Goal: Task Accomplishment & Management: Manage account settings

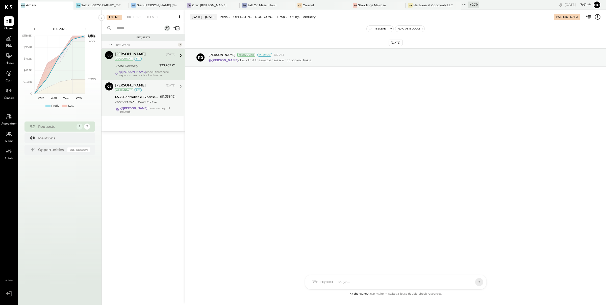
click at [147, 102] on div "ORIG CO NAME:PAYCHEX ORIG ID:XXXXXX4166 DESC DATE: CO ENTRY DESCR:PAYROLL SEC:C…" at bounding box center [136, 102] width 43 height 5
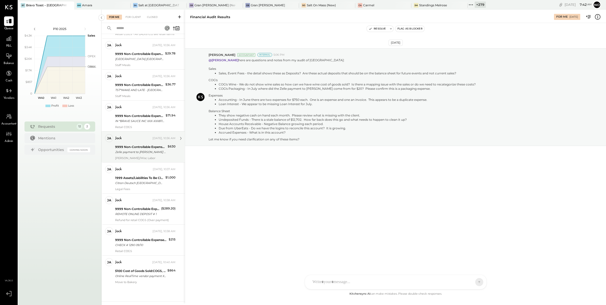
scroll to position [322, 0]
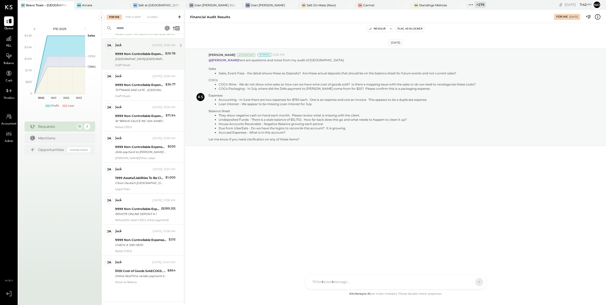
click at [143, 61] on div "9999 Non-Controllable Expenses:Other Income and Expenses:To Be Classified P&L S…" at bounding box center [139, 56] width 48 height 11
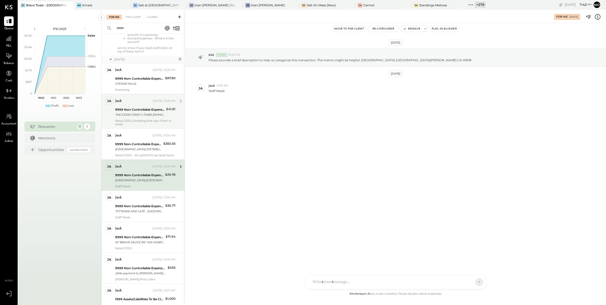
scroll to position [117, 0]
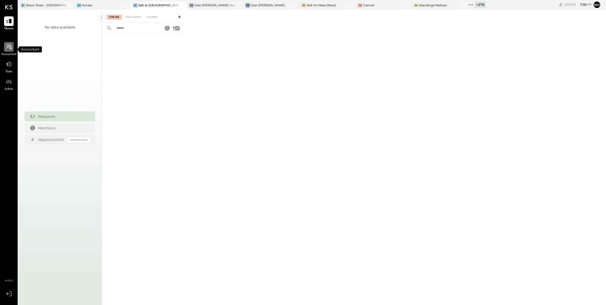
click at [8, 47] on icon at bounding box center [9, 47] width 7 height 7
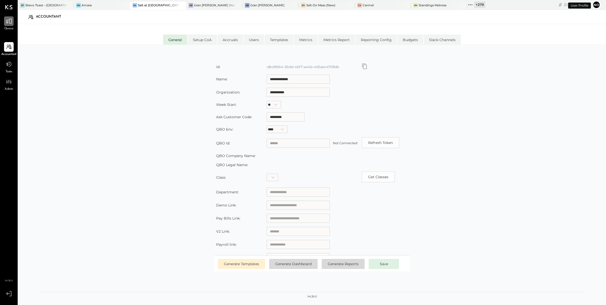
click at [7, 21] on icon at bounding box center [9, 21] width 7 height 7
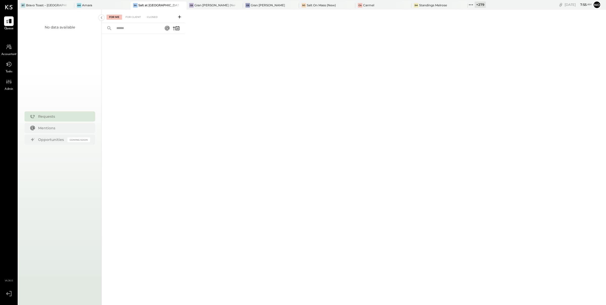
click at [468, 3] on icon at bounding box center [471, 5] width 7 height 7
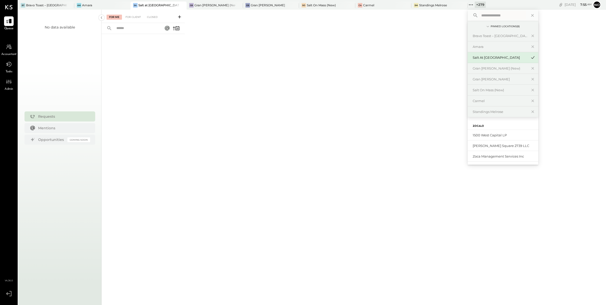
click at [479, 17] on input "text" at bounding box center [502, 15] width 47 height 9
type input "**********"
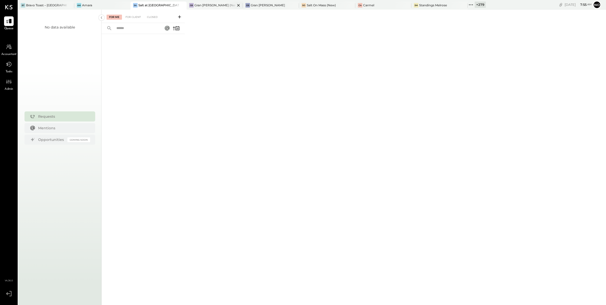
click at [225, 4] on div at bounding box center [234, 5] width 18 height 7
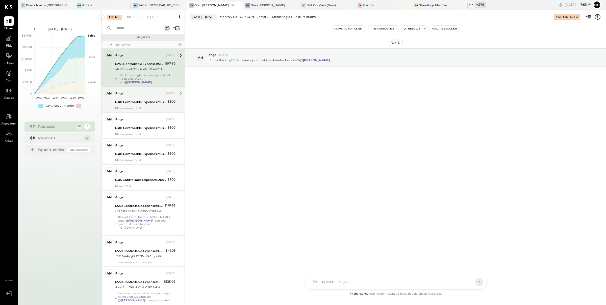
click at [143, 102] on div "6310 Controllable Expenses:Music & DJ Expenses:Live Music / Jazz Expenses" at bounding box center [140, 102] width 51 height 5
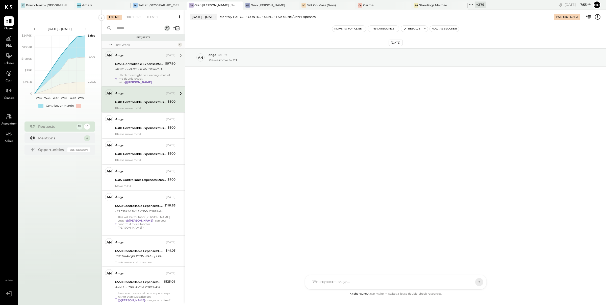
click at [138, 74] on div "I think this might be cleaning - but let me dounle check with @[PERSON_NAME]" at bounding box center [146, 78] width 57 height 11
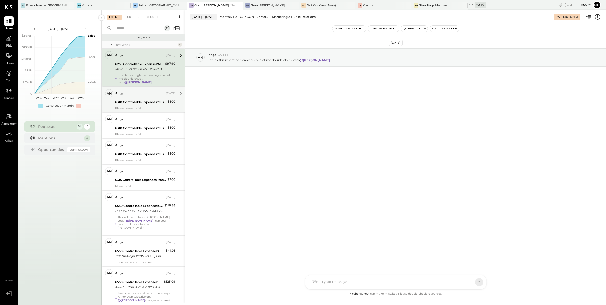
click at [140, 100] on div "6310 Controllable Expenses:Music & DJ Expenses:Live Music / Jazz Expenses" at bounding box center [140, 102] width 51 height 5
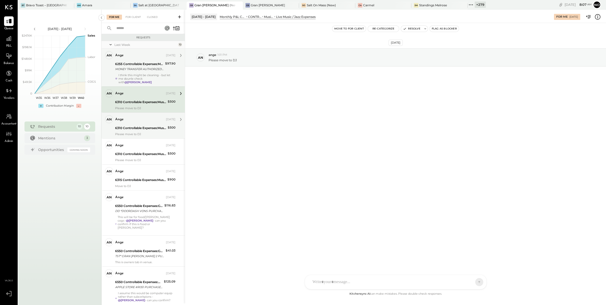
click at [145, 126] on div "6310 Controllable Expenses:Music & DJ Expenses:Live Music / Jazz Expenses" at bounding box center [140, 128] width 51 height 5
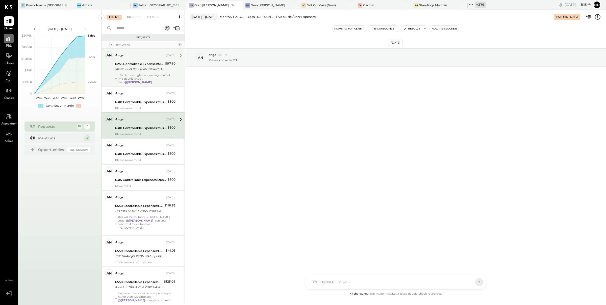
click at [9, 39] on icon at bounding box center [9, 38] width 7 height 7
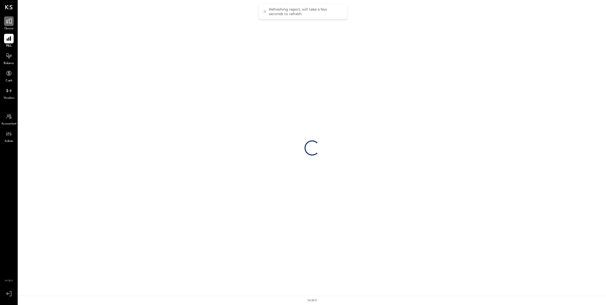
click at [9, 21] on icon at bounding box center [9, 21] width 6 height 5
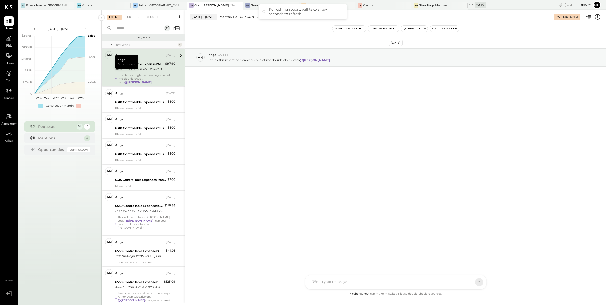
click at [206, 17] on div "[DATE] - [DATE]" at bounding box center [203, 17] width 27 height 6
click at [230, 16] on div "Monthly P&L Comparison" at bounding box center [232, 17] width 24 height 4
click at [142, 101] on div "6310 Controllable Expenses:Music & DJ Expenses:Live Music / Jazz Expenses" at bounding box center [140, 102] width 51 height 5
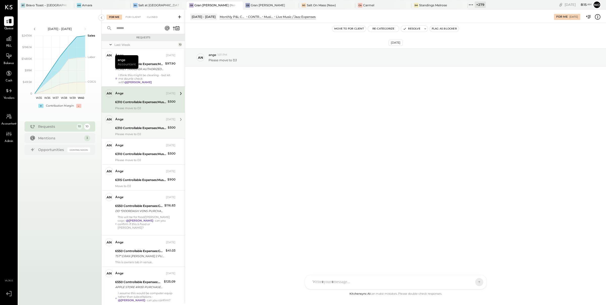
click at [138, 126] on div "6310 Controllable Expenses:Music & DJ Expenses:Live Music / Jazz Expenses" at bounding box center [140, 128] width 51 height 5
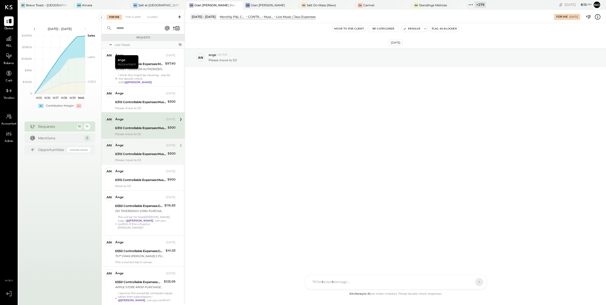
click at [139, 152] on div "6310 Controllable Expenses:Music & DJ Expenses:Live Music / Jazz Expenses" at bounding box center [140, 154] width 51 height 5
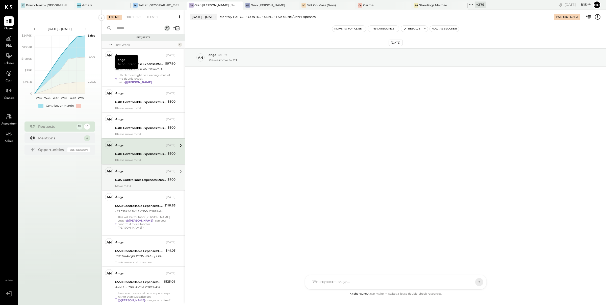
click at [144, 179] on div "6315 Controllable Expenses:Music & DJ Expenses:General Music Expenses" at bounding box center [140, 180] width 51 height 5
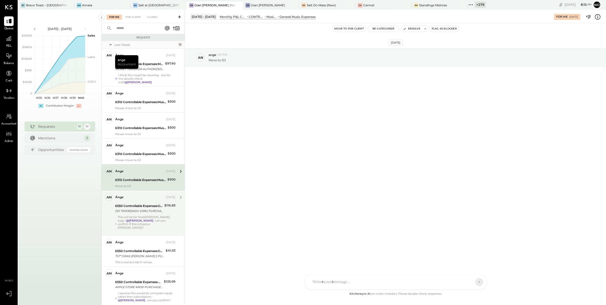
click at [144, 201] on div "ange [DATE]" at bounding box center [145, 197] width 60 height 7
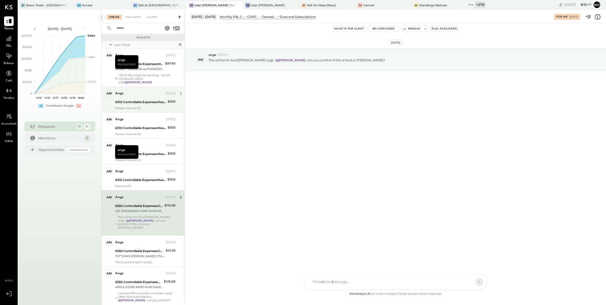
click at [138, 103] on div "6310 Controllable Expenses:Music & DJ Expenses:Live Music / Jazz Expenses" at bounding box center [140, 102] width 51 height 5
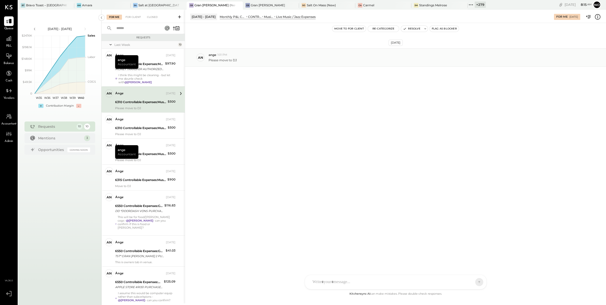
click at [357, 60] on div "Please move to DJ" at bounding box center [405, 59] width 393 height 5
click at [273, 17] on icon at bounding box center [274, 16] width 3 height 5
click at [239, 16] on div "Monthly P&L Comparison" at bounding box center [233, 17] width 26 height 4
click at [10, 39] on icon at bounding box center [9, 38] width 7 height 7
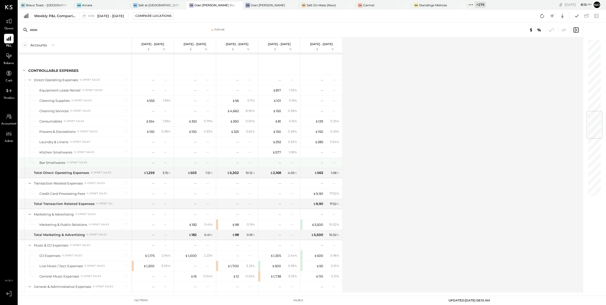
scroll to position [719, 0]
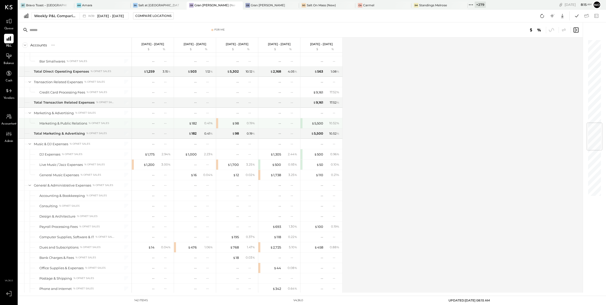
click at [216, 128] on div "$ 182 0.41 %" at bounding box center [195, 123] width 42 height 10
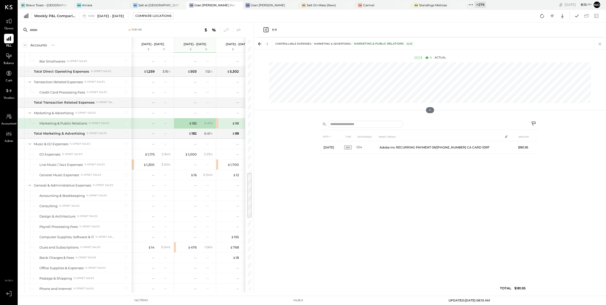
click at [600, 44] on icon at bounding box center [599, 43] width 7 height 7
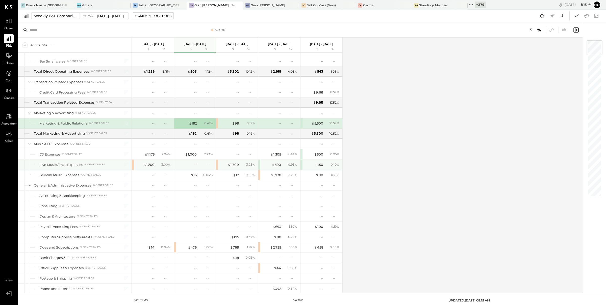
click at [133, 170] on div "$ 1,200 3.00 %" at bounding box center [153, 165] width 42 height 10
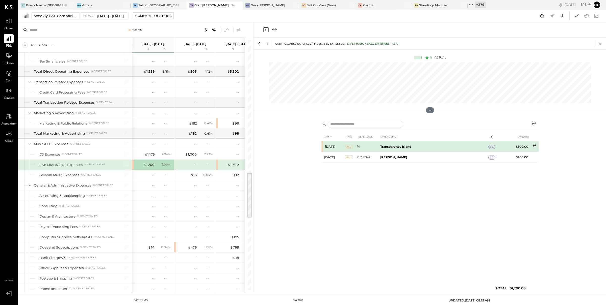
click at [536, 148] on icon at bounding box center [534, 146] width 5 height 5
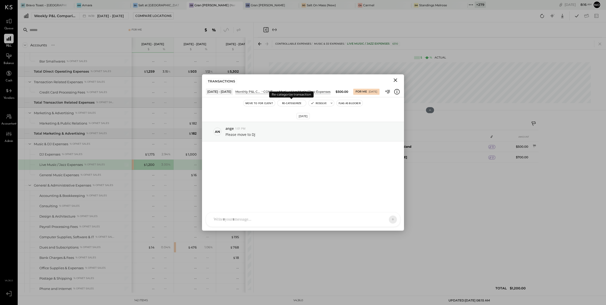
click at [289, 104] on button "Re-Categorize" at bounding box center [291, 103] width 29 height 6
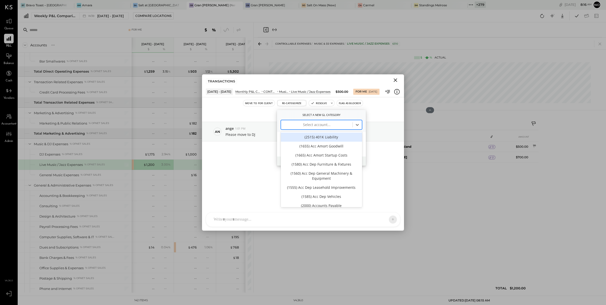
click at [303, 126] on div at bounding box center [317, 125] width 66 height 6
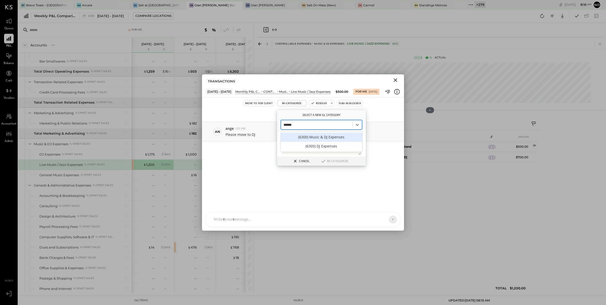
type input "*******"
click at [317, 147] on div "(6305) DJ Expenses" at bounding box center [321, 146] width 81 height 9
click at [331, 162] on button "Re-Categorize" at bounding box center [334, 161] width 31 height 6
click at [331, 162] on button "Re-Categorize" at bounding box center [335, 161] width 31 height 6
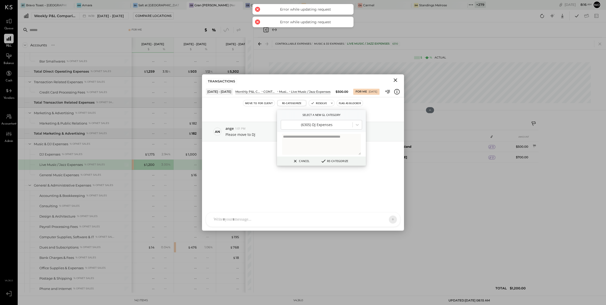
click at [331, 162] on button "Re-Categorize" at bounding box center [334, 161] width 31 height 6
click at [302, 161] on button "Cancel" at bounding box center [301, 161] width 20 height 7
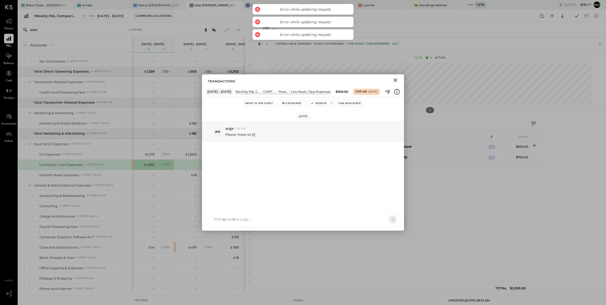
click at [303, 160] on div "[DATE] an ange 1:01 PM Please move to DJ" at bounding box center [303, 153] width 202 height 88
click at [396, 80] on icon "Close" at bounding box center [396, 81] width 4 height 4
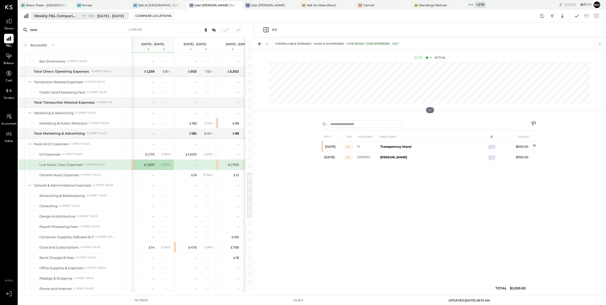
click at [52, 14] on div "Weekly P&L Comparison" at bounding box center [55, 15] width 42 height 5
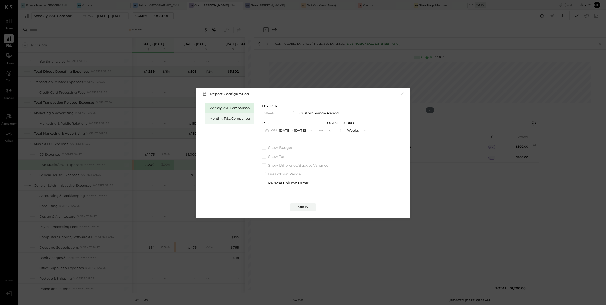
click at [230, 118] on div "Monthly P&L Comparison" at bounding box center [231, 118] width 42 height 5
click at [289, 129] on button "M10 [DATE] - [DATE]" at bounding box center [288, 130] width 53 height 9
click at [282, 142] on span "[DATE] - [DATE]" at bounding box center [286, 142] width 24 height 4
click at [323, 132] on div "Compare" at bounding box center [331, 132] width 16 height 4
click at [340, 131] on icon "button" at bounding box center [340, 130] width 3 height 3
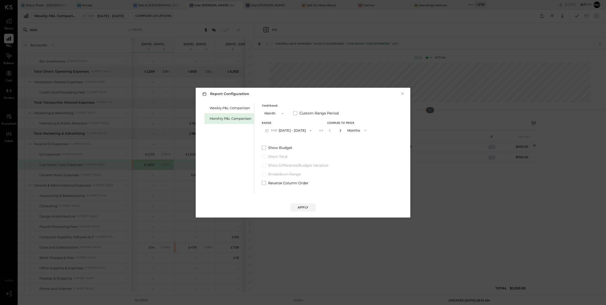
click at [340, 131] on icon "button" at bounding box center [340, 130] width 3 height 3
type input "*"
click at [302, 206] on div "Apply" at bounding box center [303, 207] width 11 height 4
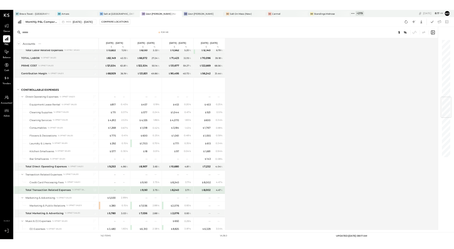
scroll to position [691, 0]
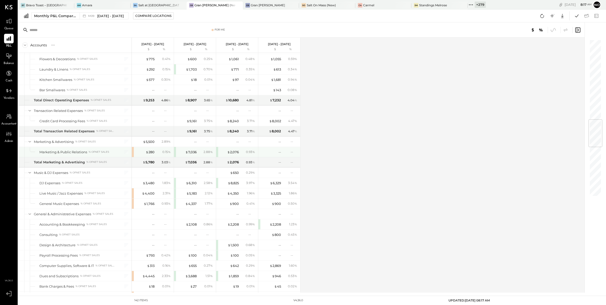
click at [133, 156] on div "$ 280 0.15 %" at bounding box center [153, 152] width 42 height 10
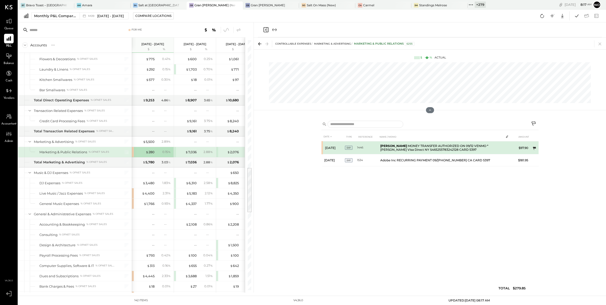
click at [533, 148] on icon at bounding box center [534, 148] width 3 height 3
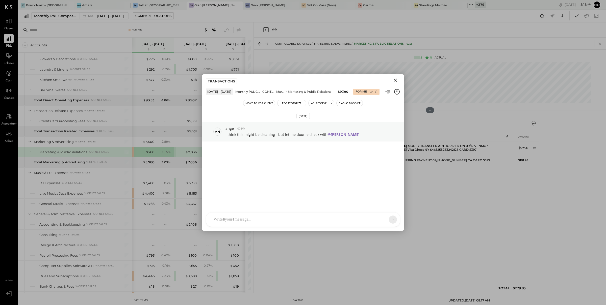
click at [273, 216] on div at bounding box center [298, 219] width 175 height 11
click at [249, 193] on div at bounding box center [303, 198] width 184 height 20
click at [251, 194] on div at bounding box center [303, 198] width 184 height 20
click at [395, 80] on icon "Close" at bounding box center [396, 81] width 4 height 4
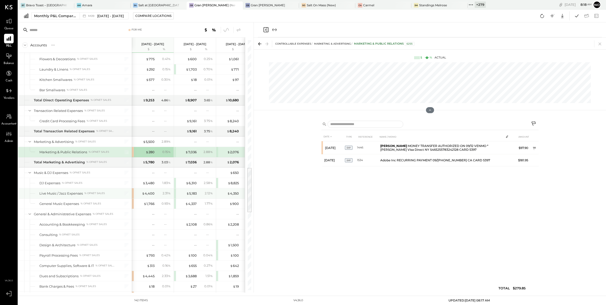
click at [134, 199] on div "$ 4,400 2.31 %" at bounding box center [153, 194] width 42 height 10
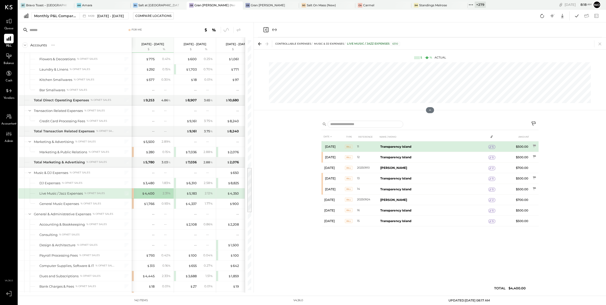
click at [492, 148] on icon at bounding box center [490, 147] width 4 height 4
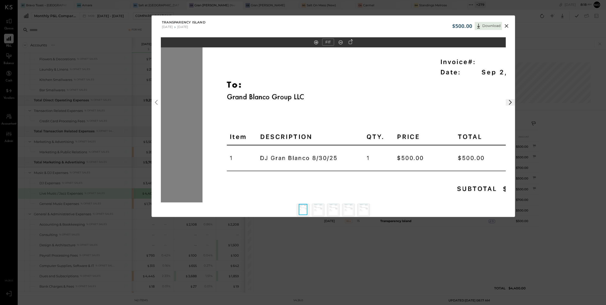
drag, startPoint x: 430, startPoint y: 90, endPoint x: 472, endPoint y: 203, distance: 120.1
click at [472, 203] on div "FIT" at bounding box center [333, 129] width 363 height 184
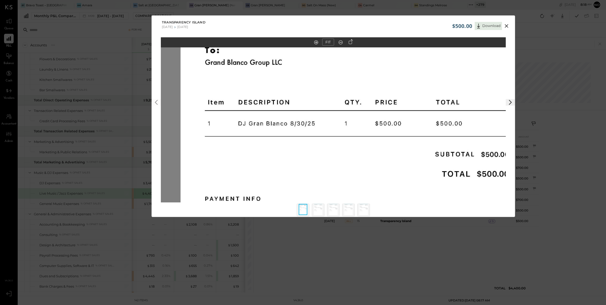
drag, startPoint x: 379, startPoint y: 123, endPoint x: 480, endPoint y: 187, distance: 119.5
click at [480, 187] on img at bounding box center [353, 191] width 345 height 446
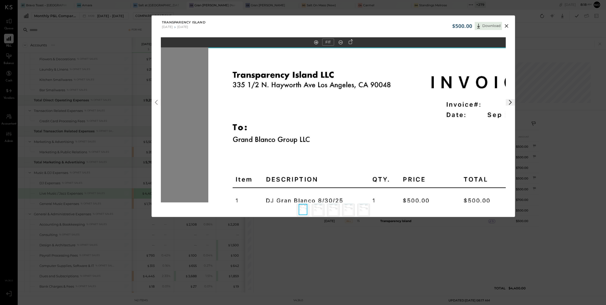
drag, startPoint x: 422, startPoint y: 120, endPoint x: 421, endPoint y: 170, distance: 50.5
click at [421, 170] on img at bounding box center [380, 268] width 345 height 446
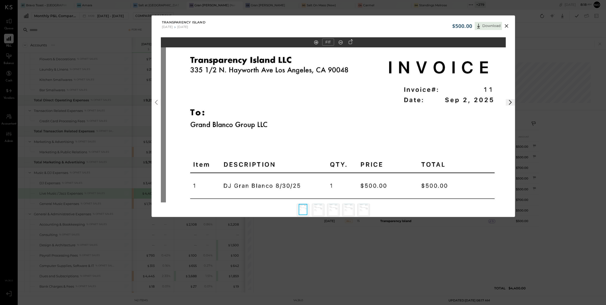
drag, startPoint x: 446, startPoint y: 154, endPoint x: 429, endPoint y: 131, distance: 28.9
click at [404, 128] on img at bounding box center [338, 253] width 345 height 446
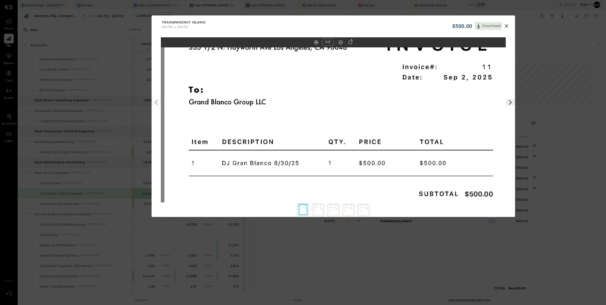
drag, startPoint x: 439, startPoint y: 135, endPoint x: 437, endPoint y: 114, distance: 21.8
click at [437, 113] on img at bounding box center [336, 231] width 345 height 446
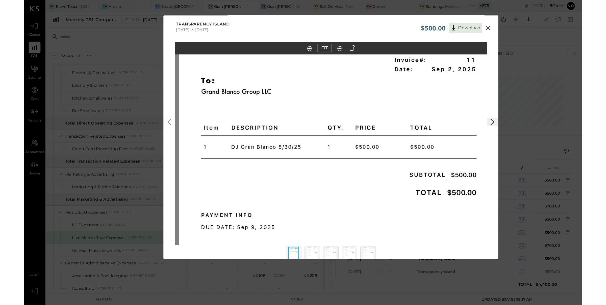
scroll to position [691, 0]
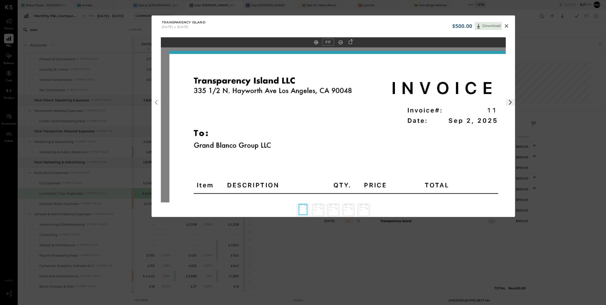
drag, startPoint x: 351, startPoint y: 108, endPoint x: 356, endPoint y: 151, distance: 43.0
click at [356, 151] on img at bounding box center [341, 274] width 345 height 446
click at [508, 25] on icon at bounding box center [506, 26] width 6 height 6
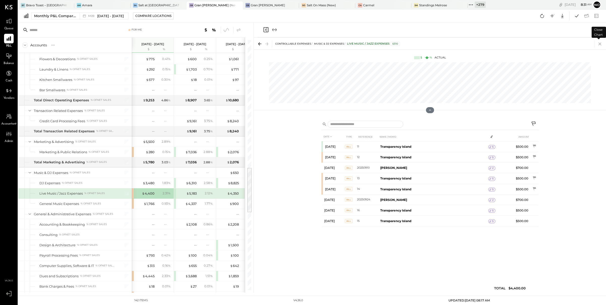
click at [599, 44] on icon at bounding box center [599, 44] width 3 height 3
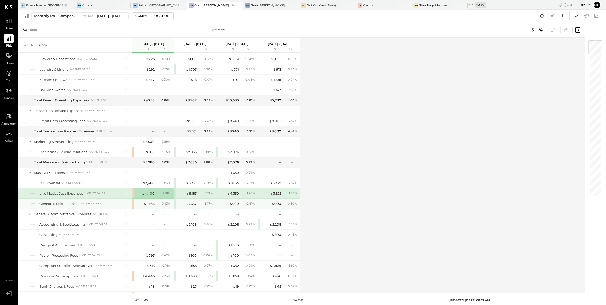
click at [133, 208] on div "$ 1,766 0.93 %" at bounding box center [153, 204] width 42 height 10
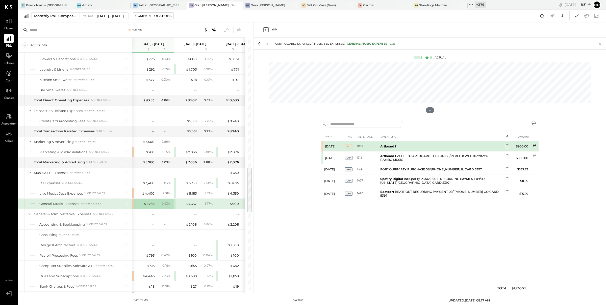
click at [536, 147] on icon at bounding box center [534, 146] width 5 height 5
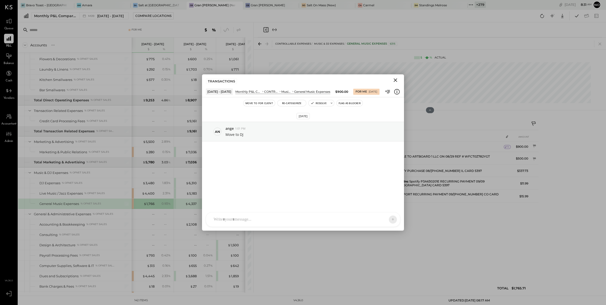
click at [396, 81] on icon "Close" at bounding box center [395, 80] width 6 height 6
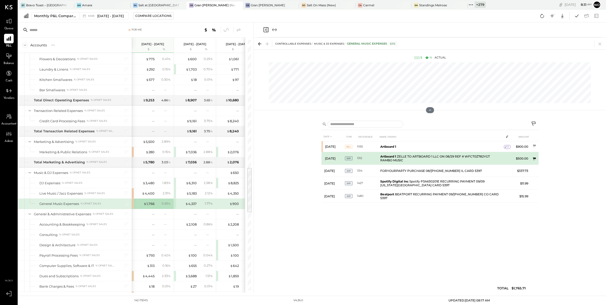
click at [535, 159] on icon at bounding box center [534, 159] width 3 height 3
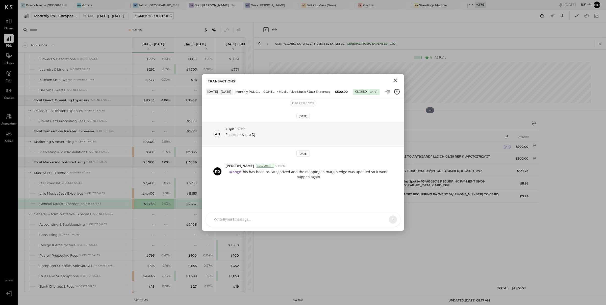
click at [394, 80] on icon "Close" at bounding box center [395, 80] width 6 height 6
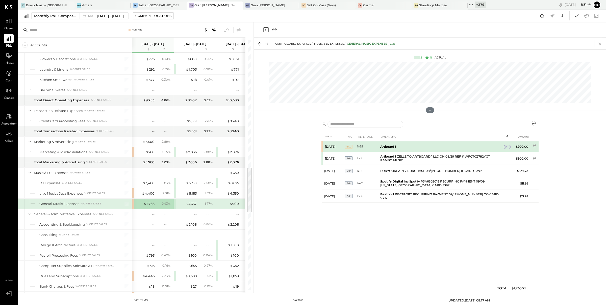
click at [508, 148] on span "1" at bounding box center [507, 147] width 1 height 4
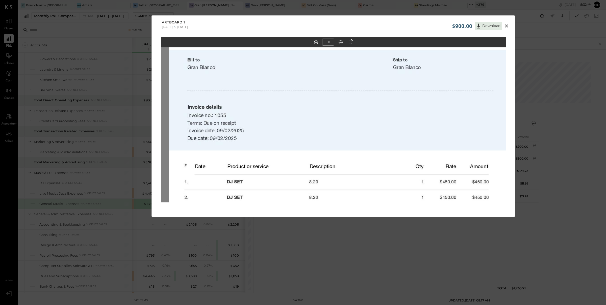
drag, startPoint x: 378, startPoint y: 118, endPoint x: 384, endPoint y: 194, distance: 76.8
click at [387, 216] on div "FIT" at bounding box center [333, 129] width 363 height 184
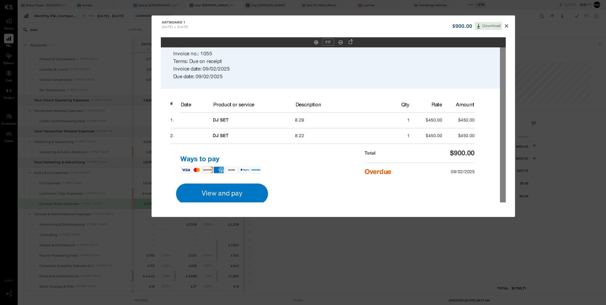
drag, startPoint x: 386, startPoint y: 141, endPoint x: 373, endPoint y: 139, distance: 13.0
click at [373, 139] on img at bounding box center [327, 135] width 345 height 446
click at [505, 25] on icon at bounding box center [506, 26] width 6 height 6
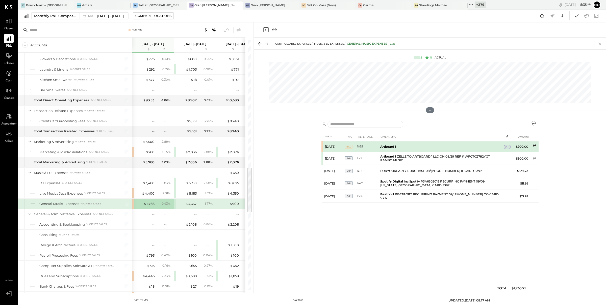
click at [535, 146] on icon at bounding box center [534, 146] width 3 height 3
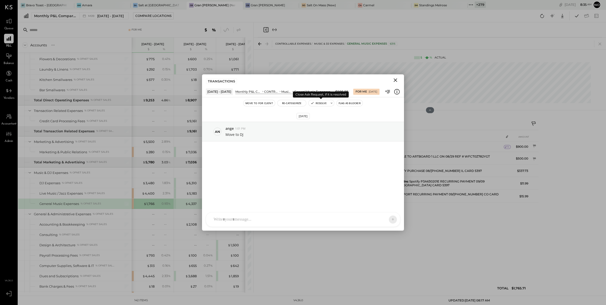
click at [318, 104] on button "Resolve" at bounding box center [318, 103] width 20 height 6
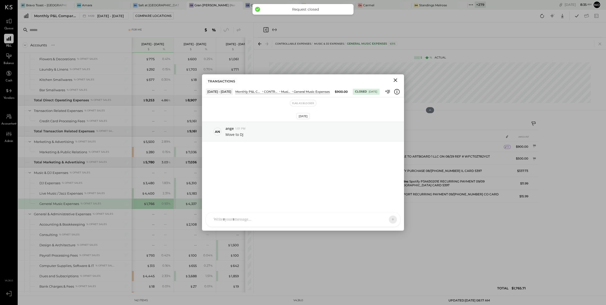
click at [397, 81] on icon "Close" at bounding box center [395, 80] width 6 height 6
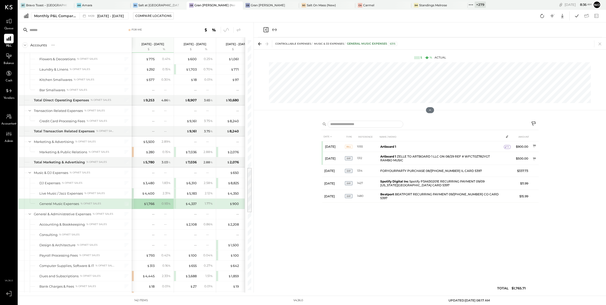
click at [600, 43] on icon at bounding box center [599, 43] width 7 height 7
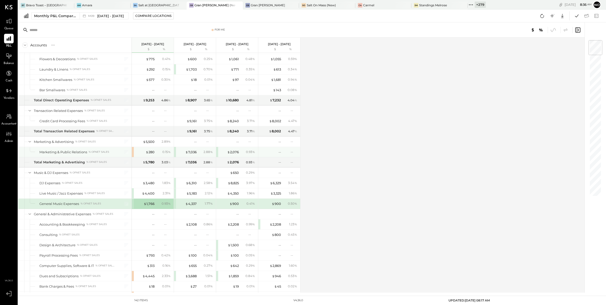
click at [132, 157] on div "$ 280 0.15 %" at bounding box center [153, 152] width 42 height 10
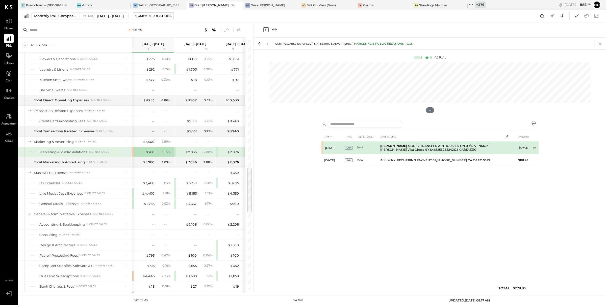
click at [322, 148] on td "[DATE]" at bounding box center [333, 148] width 23 height 13
click at [534, 148] on icon at bounding box center [534, 148] width 3 height 3
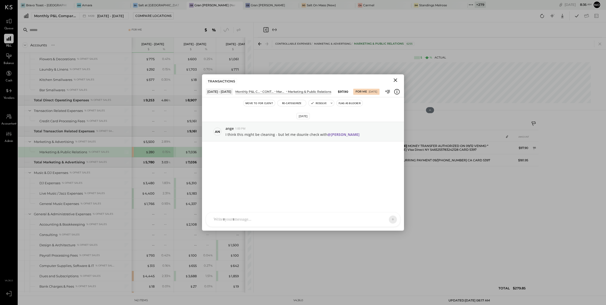
click at [395, 80] on icon "Close" at bounding box center [396, 81] width 4 height 4
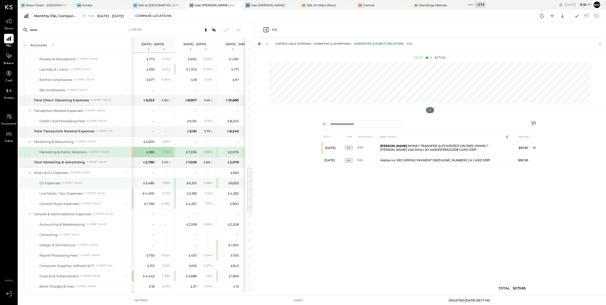
scroll to position [751, 0]
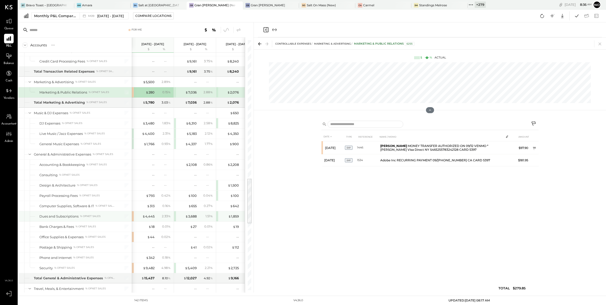
click at [134, 221] on div "$ 4,445 2.33 %" at bounding box center [153, 217] width 42 height 10
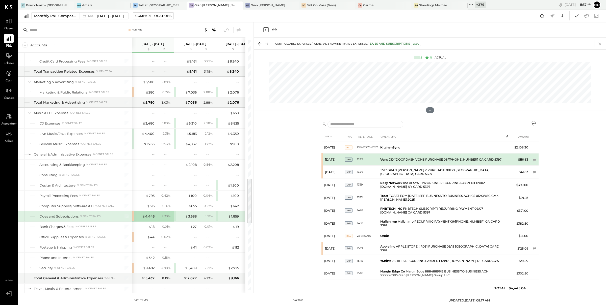
click at [323, 160] on td "[DATE]" at bounding box center [333, 160] width 23 height 12
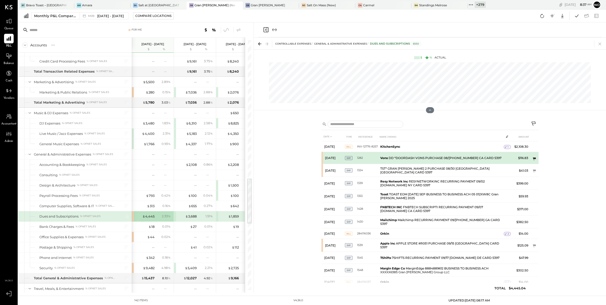
click at [534, 159] on icon at bounding box center [534, 159] width 5 height 5
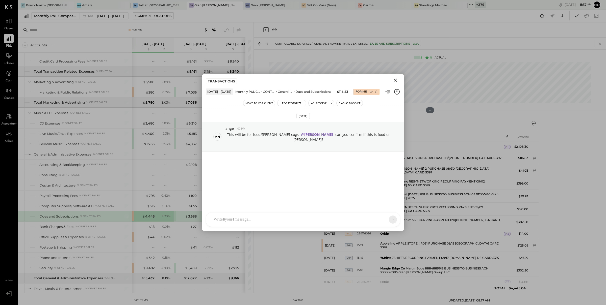
click at [395, 79] on icon "Close" at bounding box center [395, 80] width 6 height 6
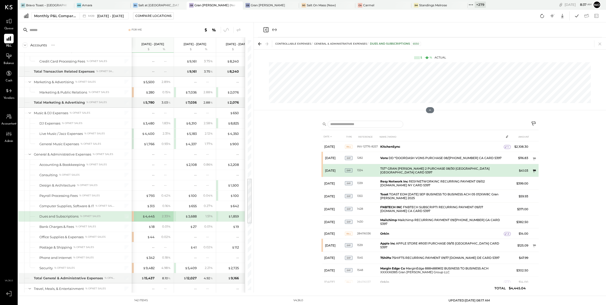
click at [535, 171] on icon at bounding box center [534, 171] width 3 height 3
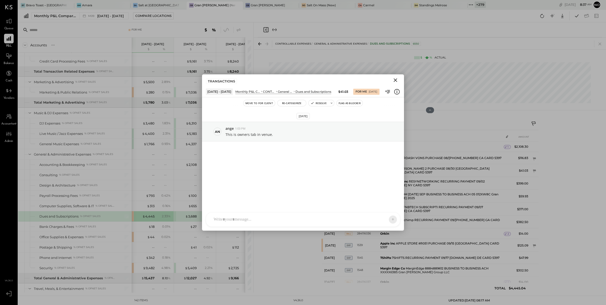
click at [395, 80] on icon "Close" at bounding box center [396, 81] width 4 height 4
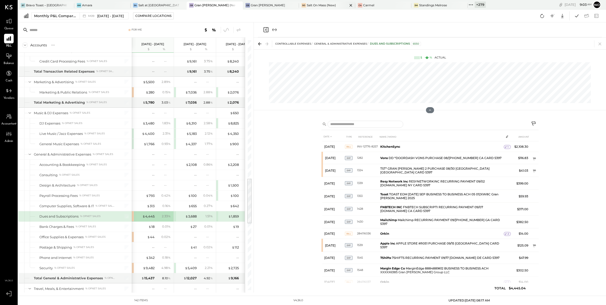
scroll to position [751, 0]
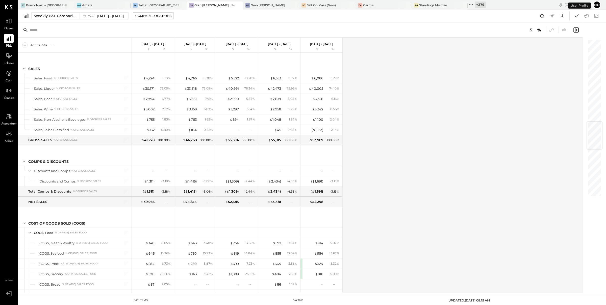
scroll to position [711, 0]
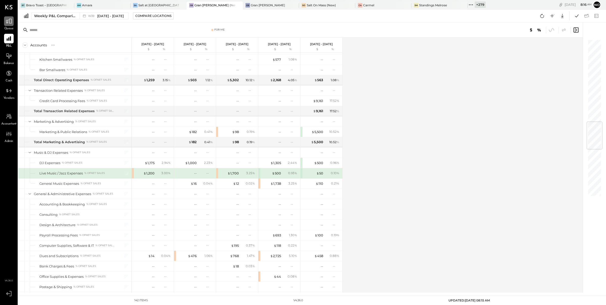
click at [9, 22] on icon at bounding box center [9, 21] width 6 height 5
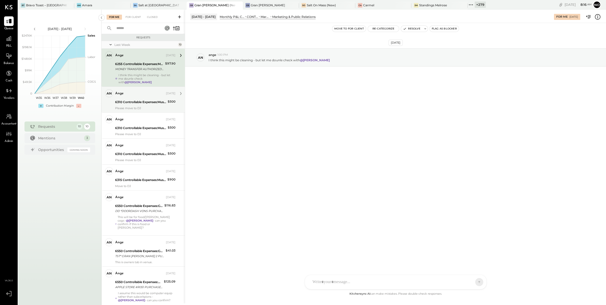
click at [146, 104] on div "6310 Controllable Expenses:Music & DJ Expenses:Live Music / Jazz Expenses" at bounding box center [140, 102] width 51 height 5
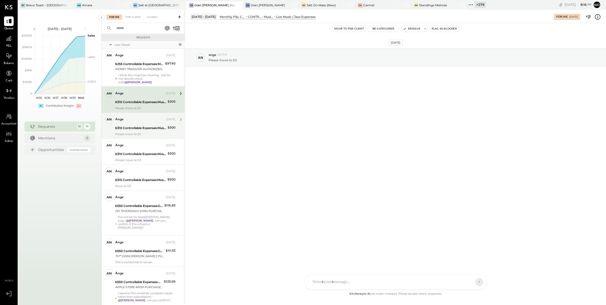
click at [144, 129] on div "6310 Controllable Expenses:Music & DJ Expenses:Live Music / Jazz Expenses" at bounding box center [140, 128] width 51 height 5
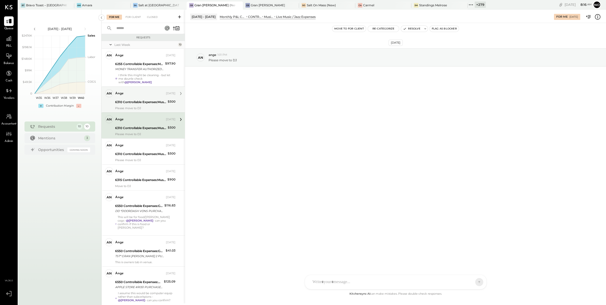
click at [141, 109] on div "Please move to DJ" at bounding box center [145, 109] width 60 height 4
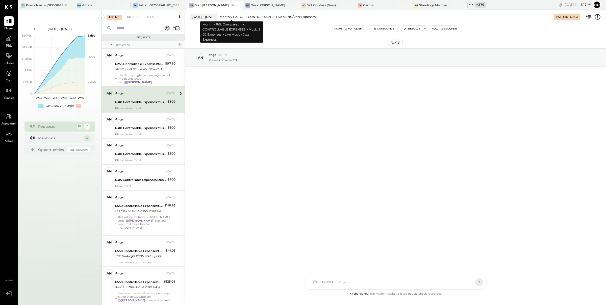
click at [237, 18] on div "Monthly P&L Comparison" at bounding box center [233, 17] width 26 height 4
click at [382, 30] on button "Re-Categorize" at bounding box center [383, 29] width 31 height 6
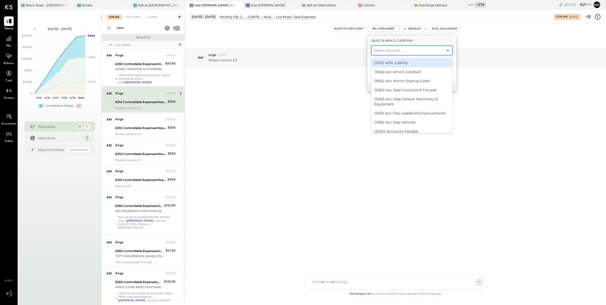
click at [396, 50] on div at bounding box center [407, 50] width 66 height 6
type input "**"
click at [397, 71] on div "(6305) DJ Expenses" at bounding box center [411, 71] width 81 height 9
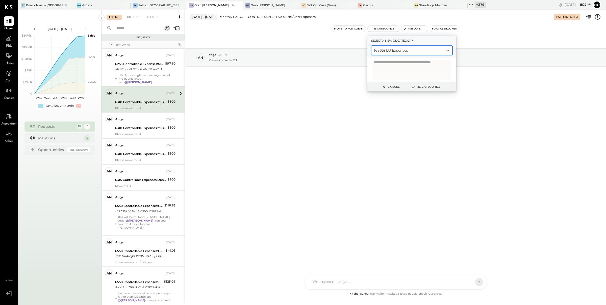
click at [424, 87] on button "Re-Categorize" at bounding box center [425, 87] width 33 height 6
click at [297, 103] on div "[DATE] an ange 1:01 PM Please move to DJ" at bounding box center [395, 70] width 421 height 69
click at [320, 97] on div "[DATE] an ange 1:01 PM Please move to DJ" at bounding box center [395, 70] width 421 height 69
click at [392, 88] on button "Cancel" at bounding box center [390, 87] width 22 height 7
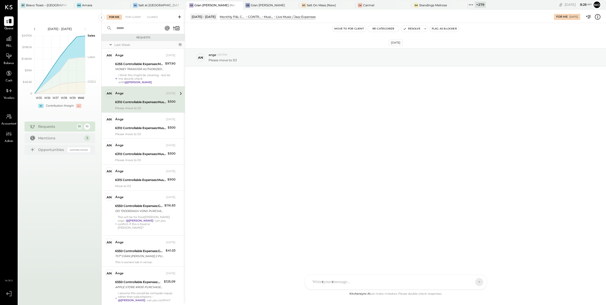
click at [412, 29] on button "Resolve" at bounding box center [411, 29] width 21 height 6
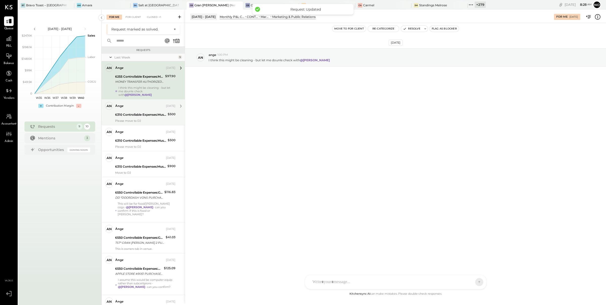
click at [143, 112] on div "6310 Controllable Expenses:Music & DJ Expenses:Live Music / Jazz Expenses" at bounding box center [140, 114] width 51 height 5
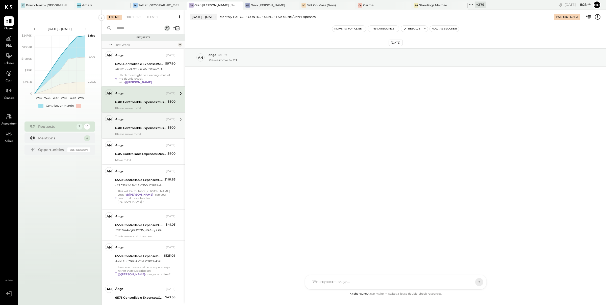
click at [129, 119] on div "ange" at bounding box center [140, 119] width 50 height 5
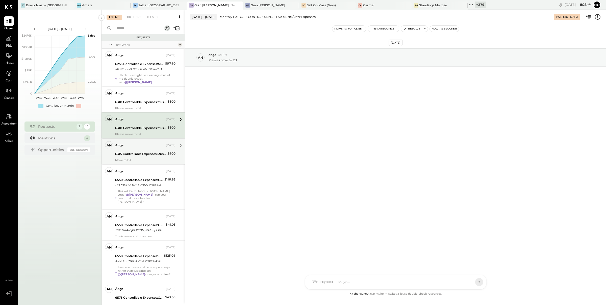
click at [138, 152] on div "6315 Controllable Expenses:Music & DJ Expenses:General Music Expenses" at bounding box center [140, 154] width 51 height 5
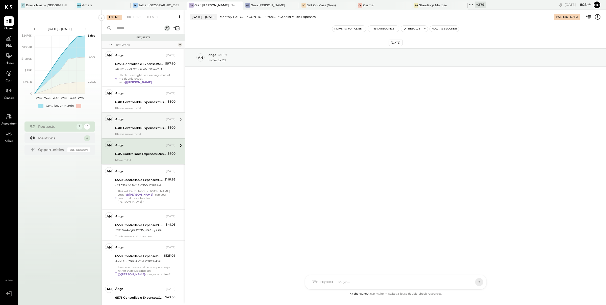
click at [136, 119] on div "ange" at bounding box center [140, 119] width 50 height 5
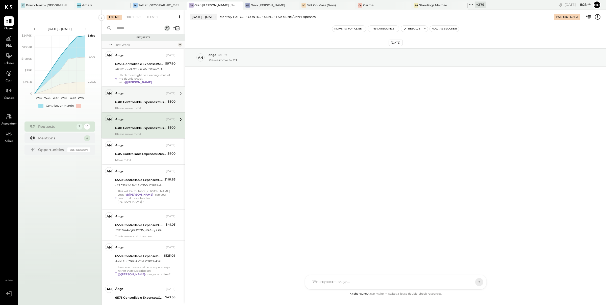
click at [134, 102] on div "6310 Controllable Expenses:Music & DJ Expenses:Live Music / Jazz Expenses" at bounding box center [140, 102] width 51 height 5
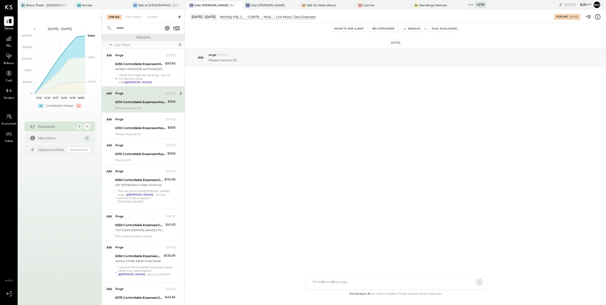
click at [414, 29] on button "Resolve" at bounding box center [411, 29] width 21 height 6
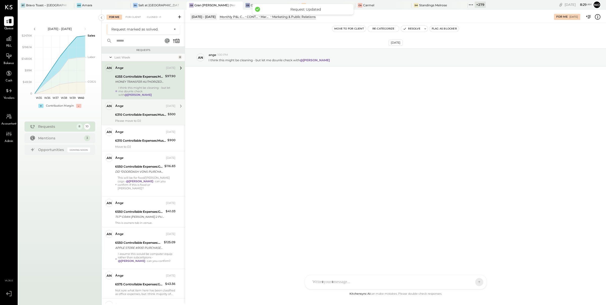
click at [138, 113] on div "6310 Controllable Expenses:Music & DJ Expenses:Live Music / Jazz Expenses" at bounding box center [140, 114] width 51 height 5
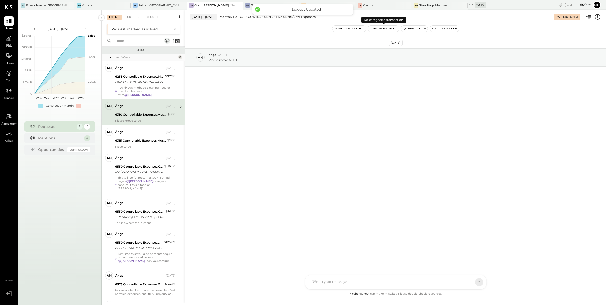
click at [385, 28] on button "Re-Categorize" at bounding box center [383, 29] width 31 height 6
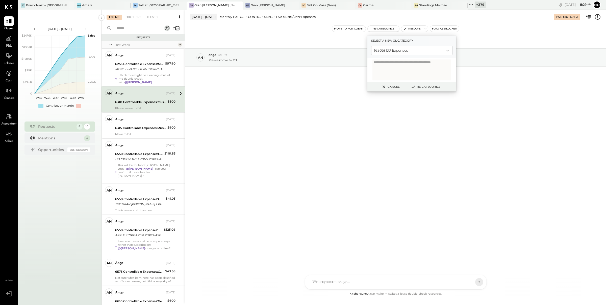
click at [429, 87] on button "Re-Categorize" at bounding box center [425, 87] width 33 height 6
click at [331, 102] on div "[DATE] an ange 1:01 PM Please move to DJ" at bounding box center [395, 70] width 421 height 69
click at [391, 87] on button "Cancel" at bounding box center [390, 87] width 22 height 7
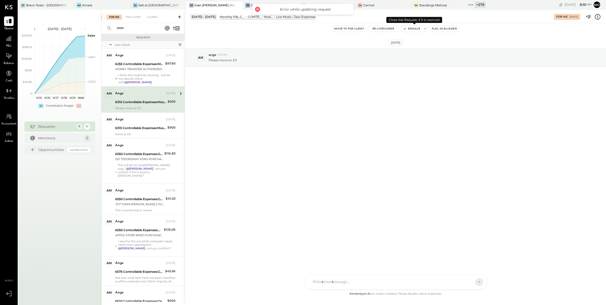
click at [410, 30] on button "Resolve" at bounding box center [411, 29] width 21 height 6
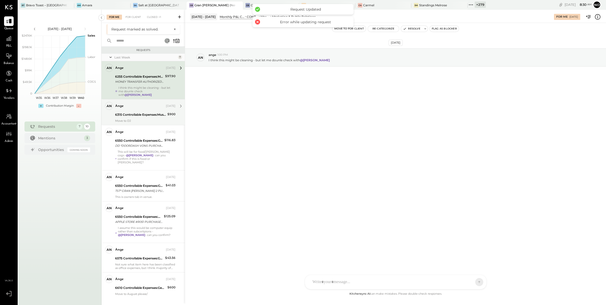
click at [145, 118] on div "ange Sep 26, 2025 6315 Controllable Expenses:Music & DJ Expenses:General Music …" at bounding box center [145, 112] width 60 height 21
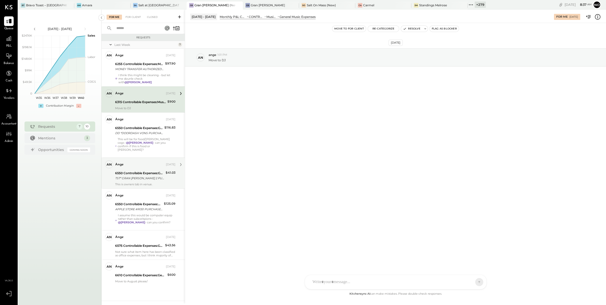
click at [140, 176] on div "TST* GRAN [PERSON_NAME] 2 PURCHASE 08/30 [GEOGRAPHIC_DATA] [GEOGRAPHIC_DATA] CA…" at bounding box center [139, 178] width 49 height 5
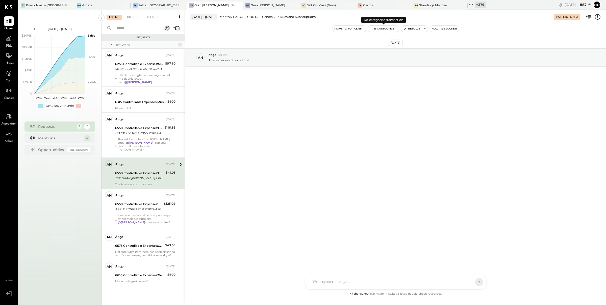
click at [377, 30] on button "Re-Categorize" at bounding box center [383, 29] width 31 height 6
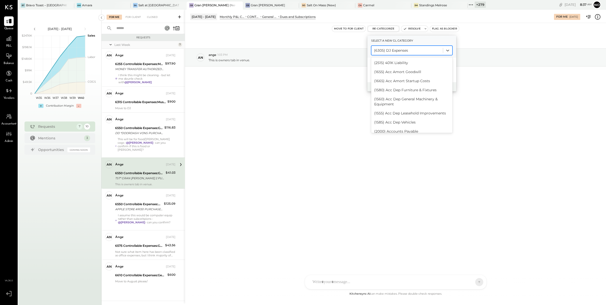
click at [392, 50] on div at bounding box center [407, 50] width 66 height 6
type input "**"
click at [428, 102] on div "(4505) Discounts and Comps - Manager" at bounding box center [411, 104] width 81 height 9
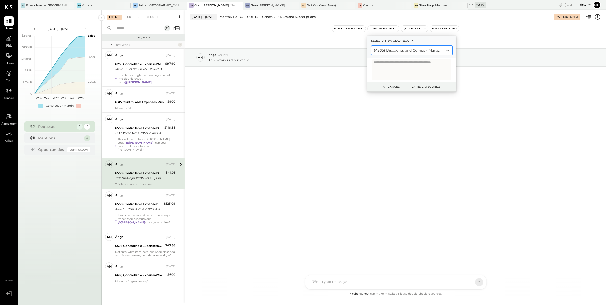
click at [424, 86] on button "Re-Categorize" at bounding box center [425, 87] width 33 height 6
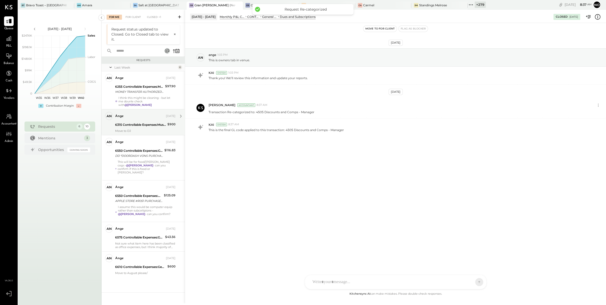
click at [147, 123] on div "6315 Controllable Expenses:Music & DJ Expenses:General Music Expenses" at bounding box center [140, 124] width 51 height 5
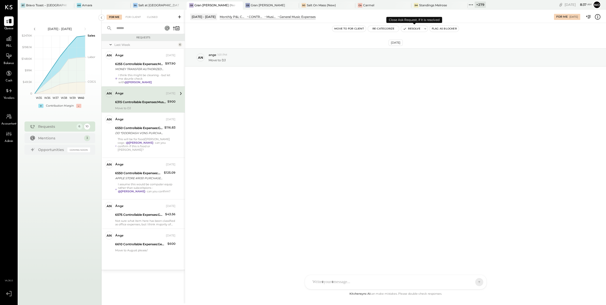
click at [409, 30] on button "Resolve" at bounding box center [411, 29] width 21 height 6
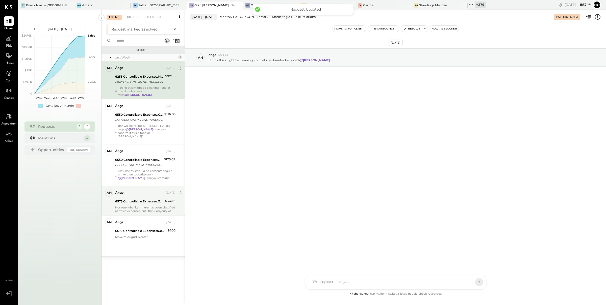
click at [139, 201] on div "6575 Controllable Expenses:General & Administrative Expenses:Office Supplies & …" at bounding box center [139, 202] width 48 height 6
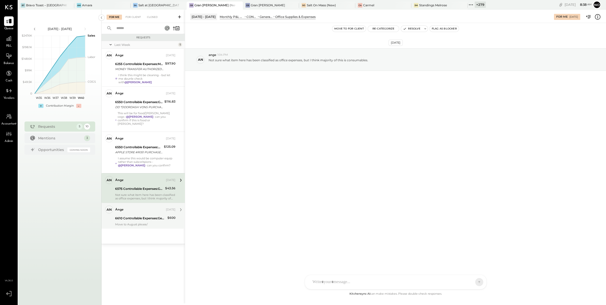
drag, startPoint x: 147, startPoint y: 214, endPoint x: 155, endPoint y: 215, distance: 7.6
click at [150, 216] on div "6610 Controllable Expenses:General & Administrative Expenses:Security" at bounding box center [140, 218] width 51 height 5
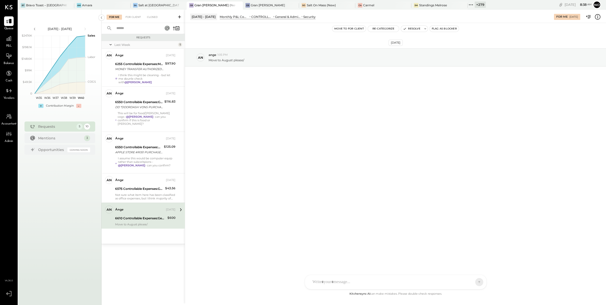
click at [132, 216] on div "6610 Controllable Expenses:General & Administrative Expenses:Security" at bounding box center [140, 218] width 51 height 5
click at [417, 30] on button "Resolve" at bounding box center [411, 29] width 21 height 6
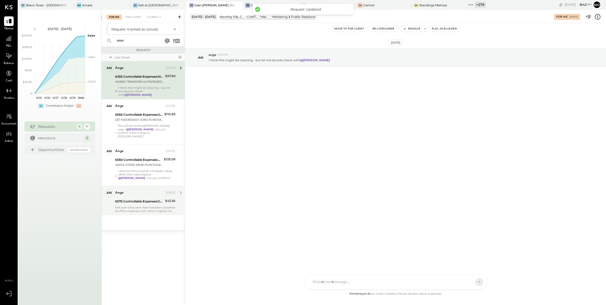
click at [144, 206] on div "Not sure what item here has been classified as office expenses, but I think maj…" at bounding box center [145, 209] width 60 height 7
